Goal: Answer question/provide support

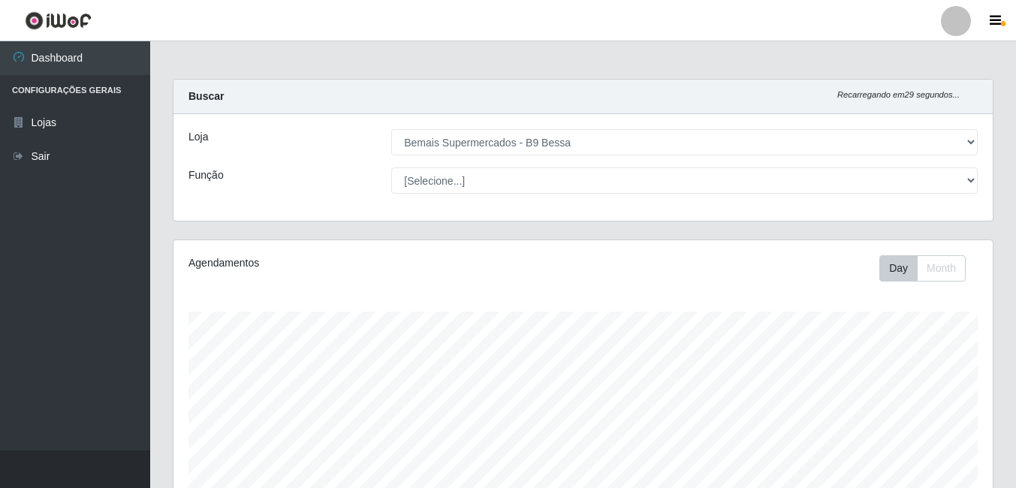
select select "410"
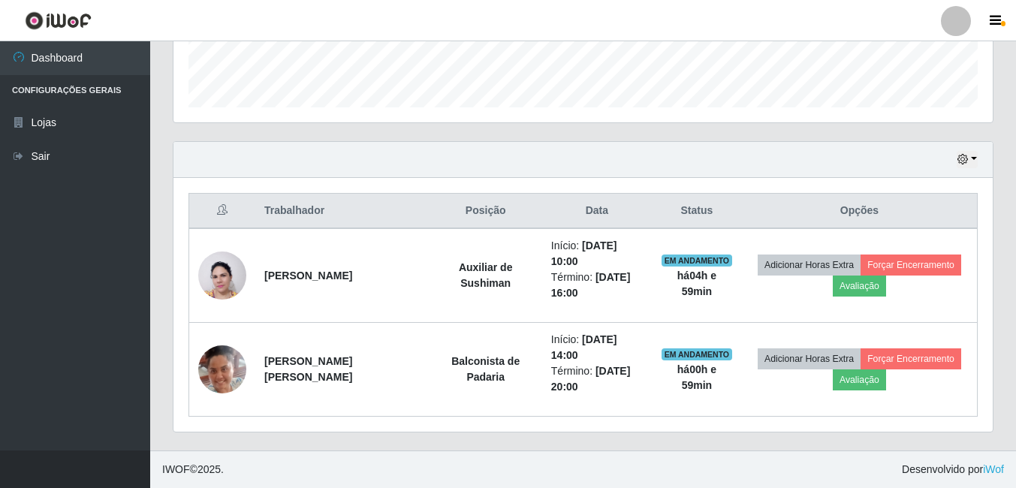
scroll to position [312, 819]
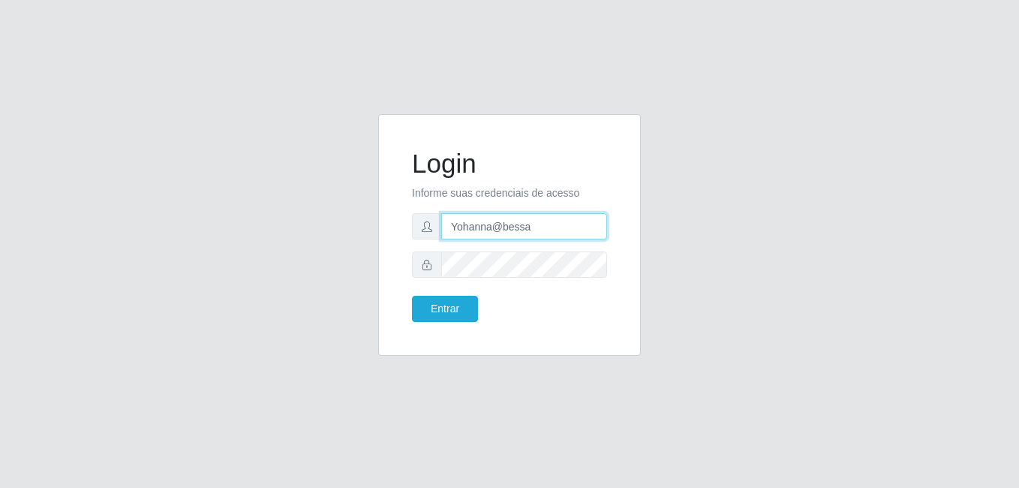
click at [526, 226] on input "Yohanna@bessa" at bounding box center [524, 226] width 166 height 26
type input "heloisa@bessa"
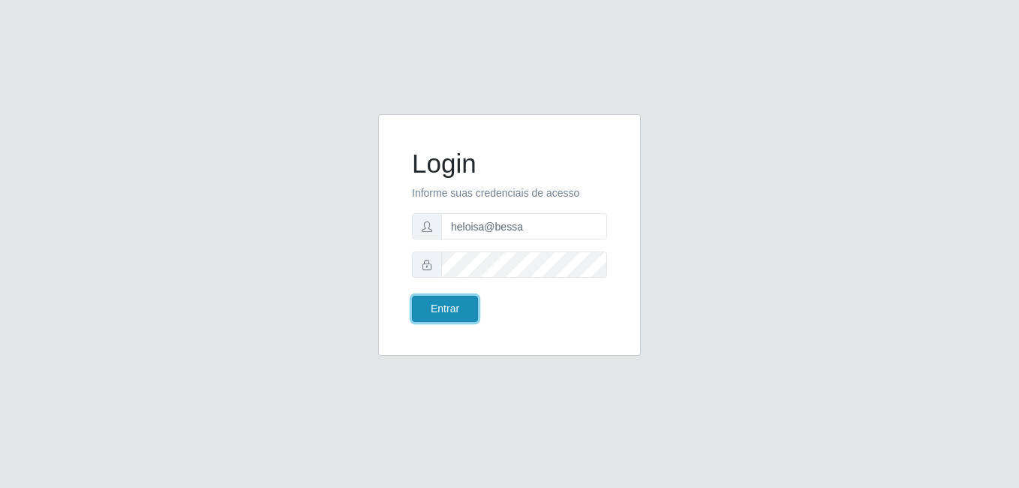
click at [450, 307] on button "Entrar" at bounding box center [445, 309] width 66 height 26
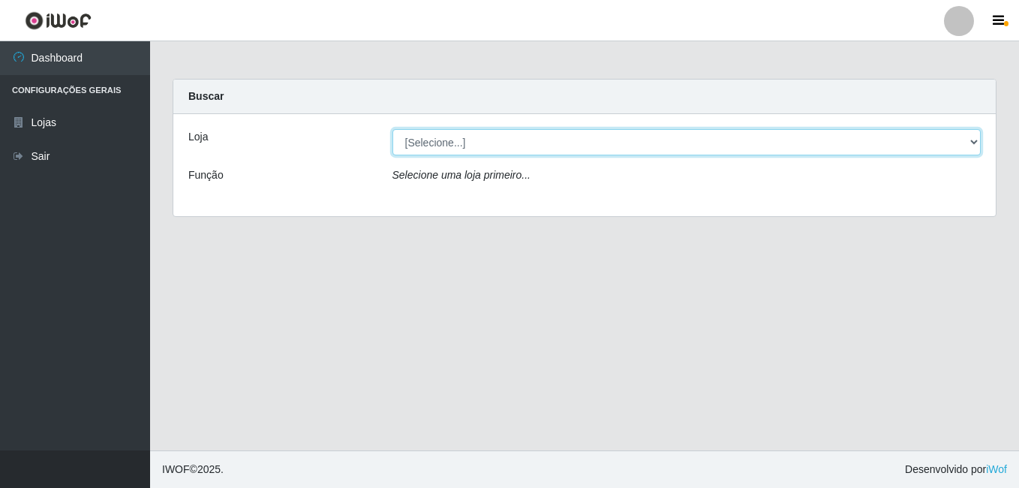
click at [459, 144] on select "[Selecione...] Bemais Supermercados - B9 Bessa" at bounding box center [687, 142] width 589 height 26
select select "410"
click at [393, 129] on select "[Selecione...] Bemais Supermercados - B9 Bessa" at bounding box center [687, 142] width 589 height 26
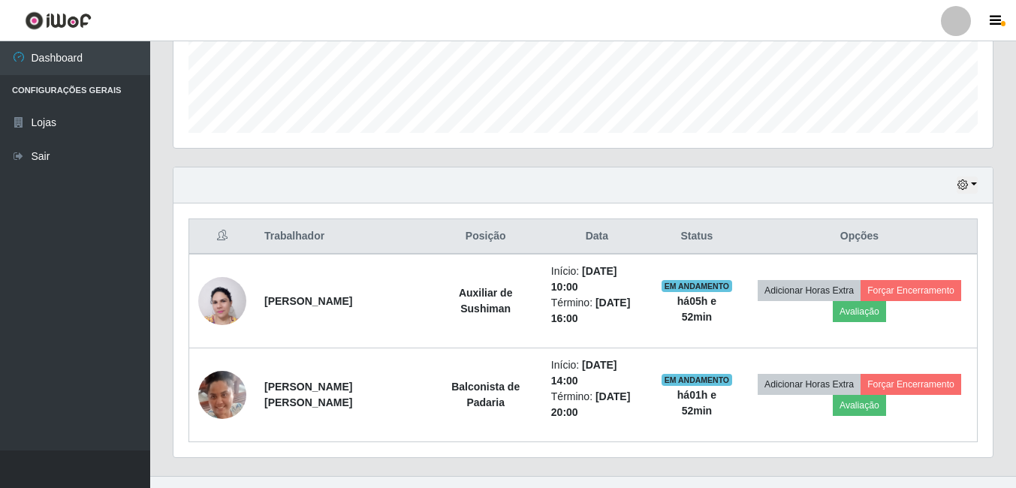
scroll to position [429, 0]
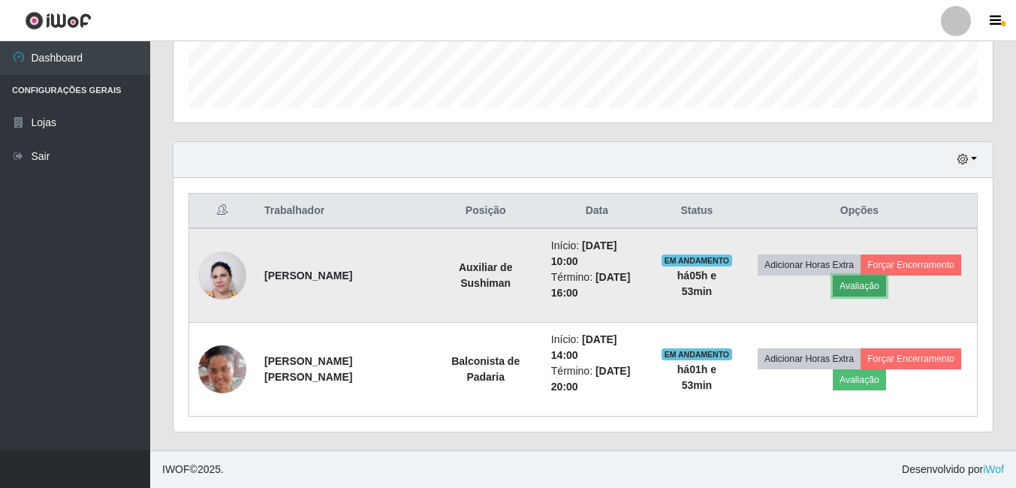
click at [872, 288] on button "Avaliação" at bounding box center [859, 286] width 53 height 21
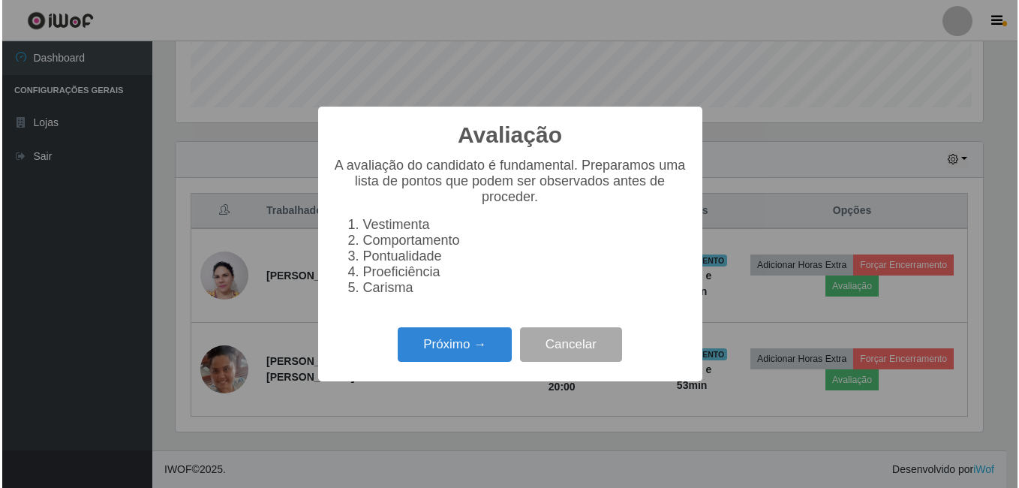
scroll to position [312, 812]
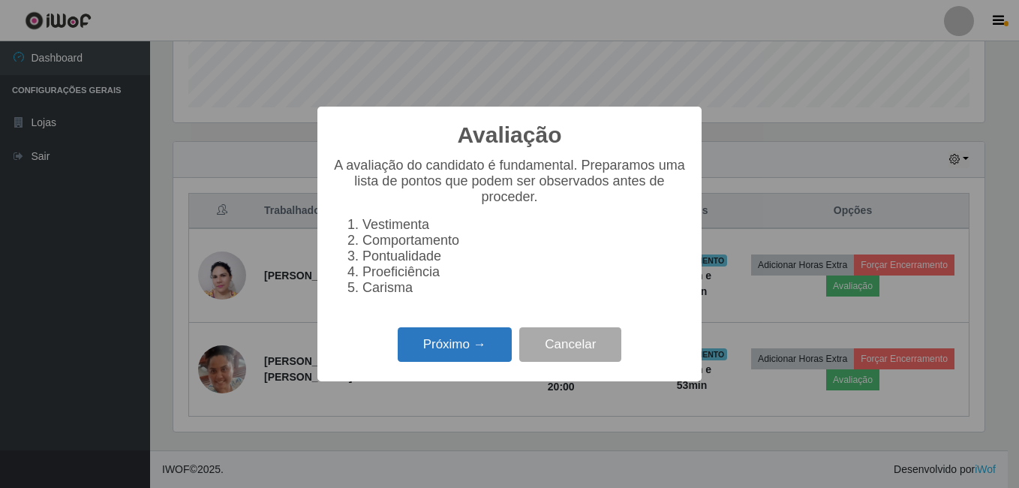
click at [438, 346] on button "Próximo →" at bounding box center [455, 344] width 114 height 35
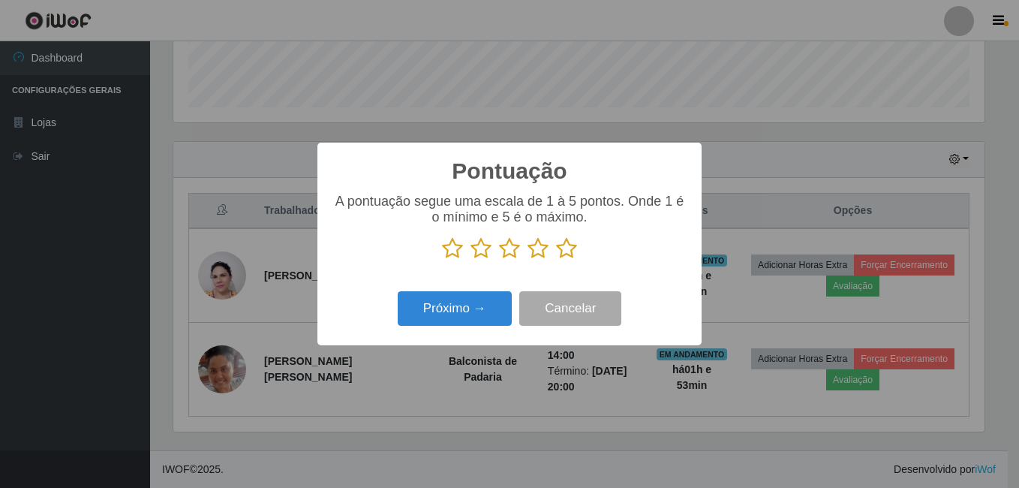
scroll to position [750414, 749914]
click at [559, 245] on icon at bounding box center [566, 248] width 21 height 23
click at [556, 260] on input "radio" at bounding box center [556, 260] width 0 height 0
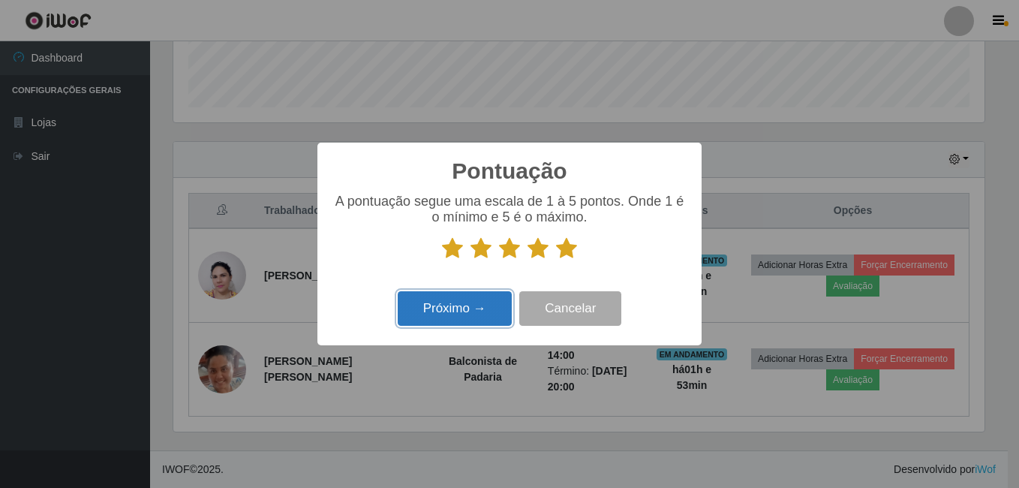
click at [459, 309] on button "Próximo →" at bounding box center [455, 308] width 114 height 35
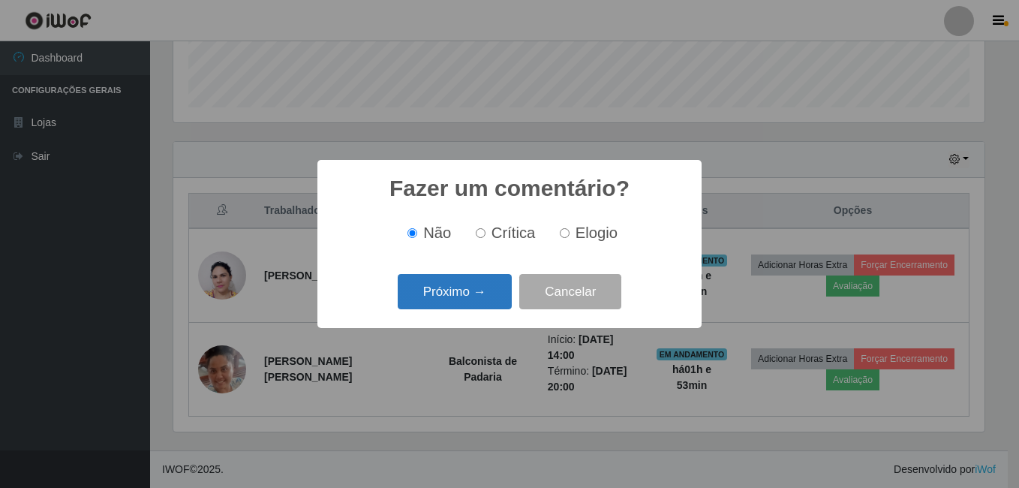
click at [470, 299] on button "Próximo →" at bounding box center [455, 291] width 114 height 35
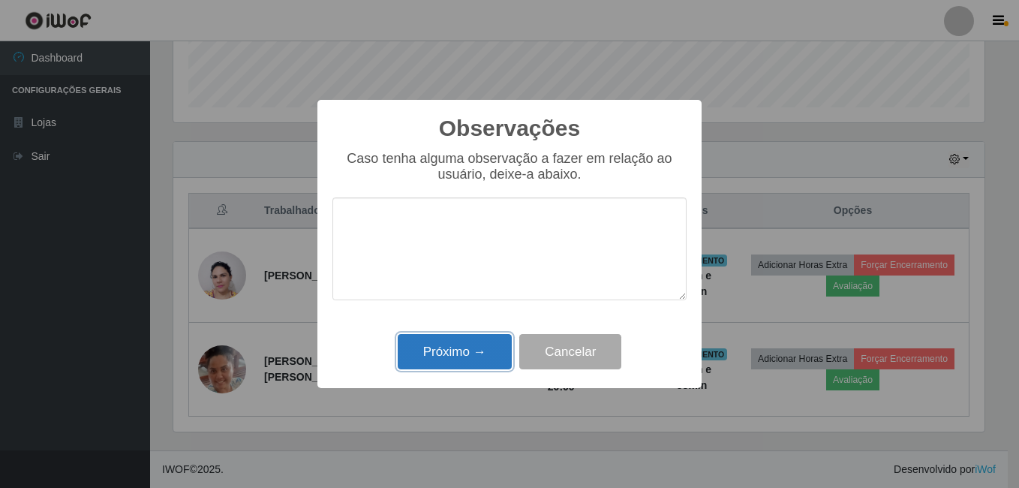
click at [420, 352] on button "Próximo →" at bounding box center [455, 351] width 114 height 35
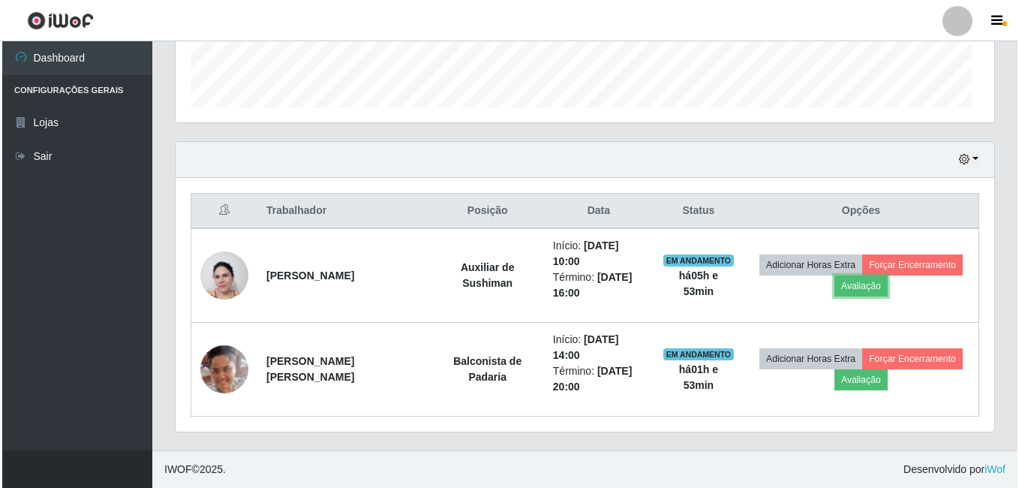
scroll to position [312, 819]
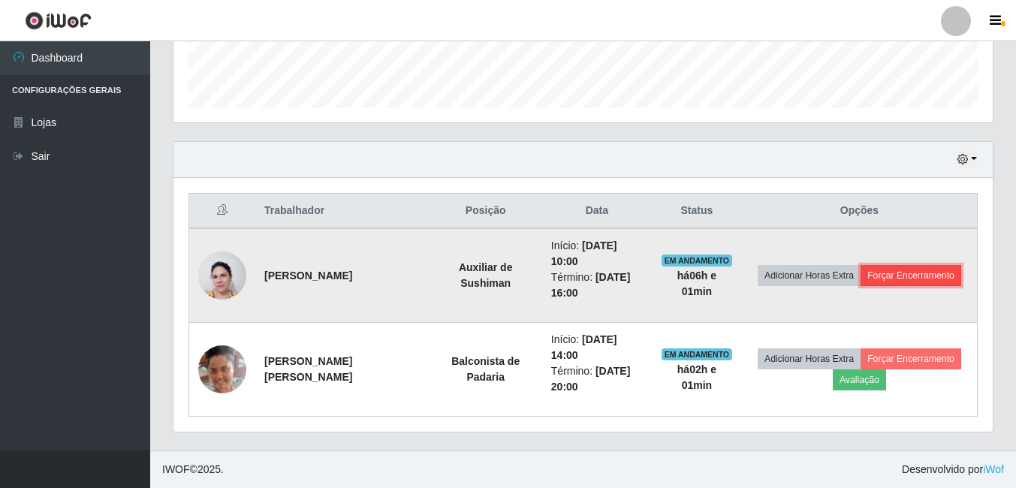
click at [914, 274] on button "Forçar Encerramento" at bounding box center [910, 275] width 101 height 21
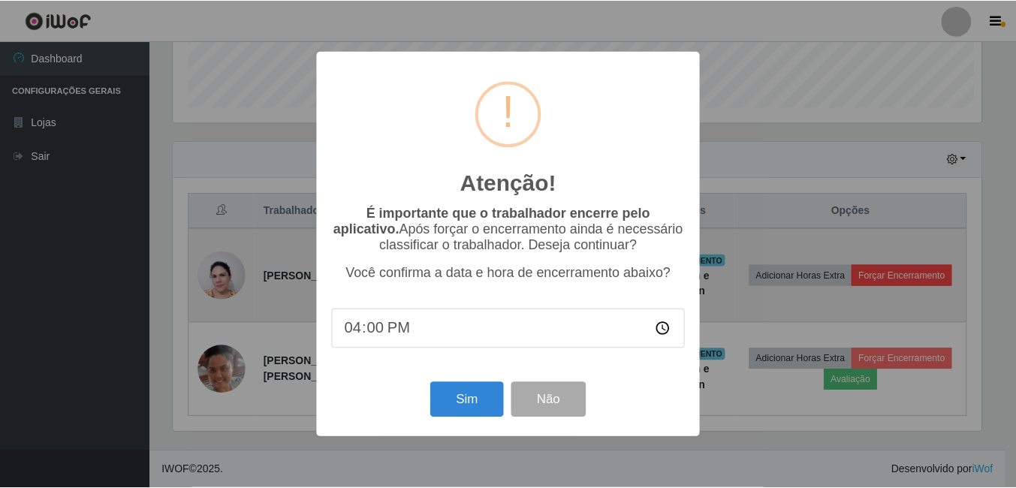
scroll to position [312, 812]
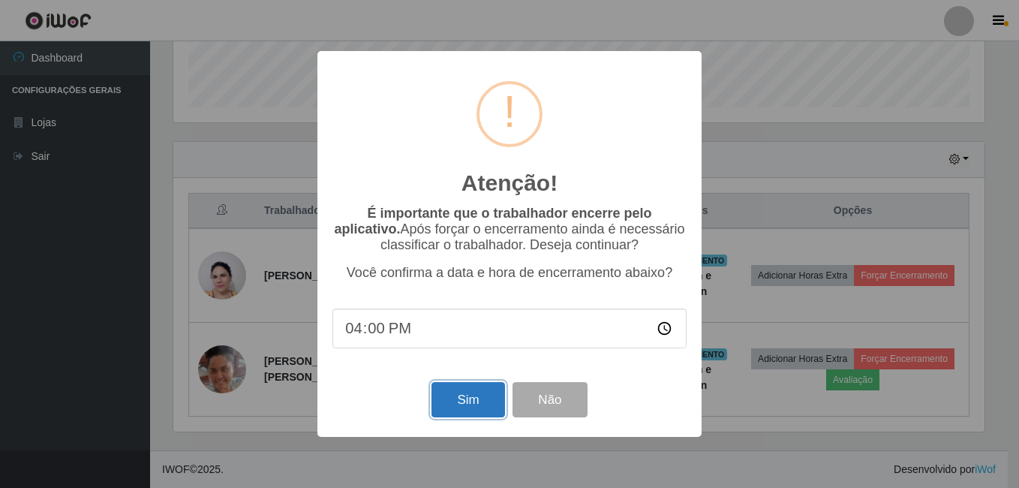
click at [474, 393] on button "Sim" at bounding box center [468, 399] width 73 height 35
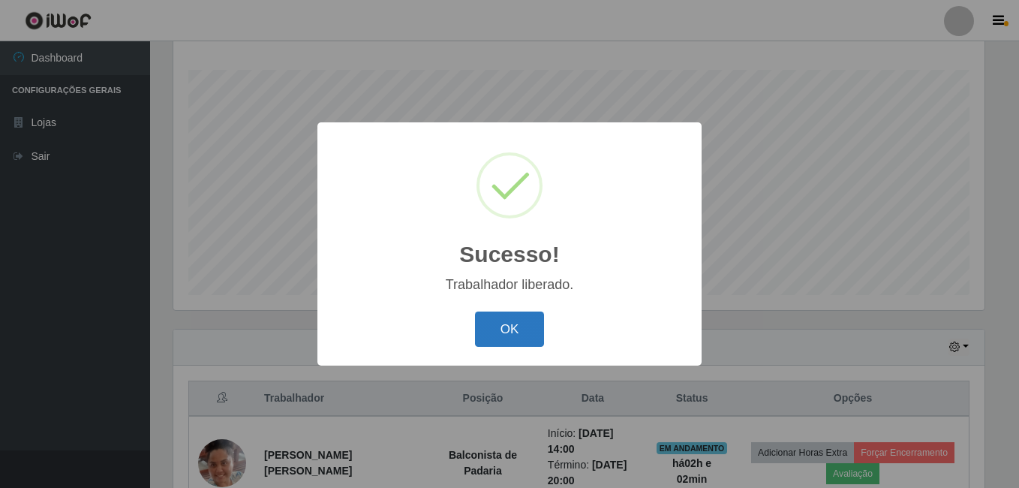
click at [497, 333] on button "OK" at bounding box center [510, 329] width 70 height 35
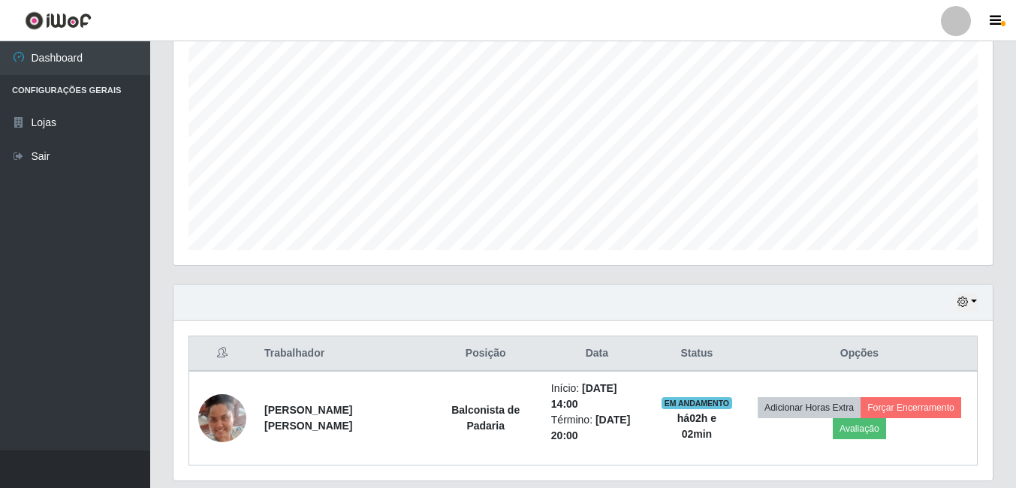
scroll to position [336, 0]
